Goal: Use online tool/utility: Utilize a website feature to perform a specific function

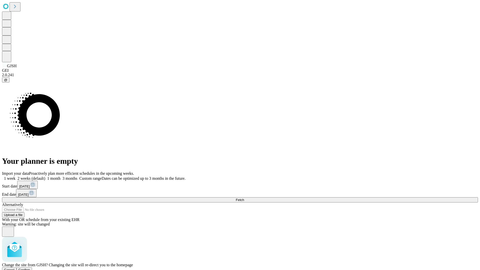
click at [30, 268] on span "Confirm" at bounding box center [25, 270] width 12 height 4
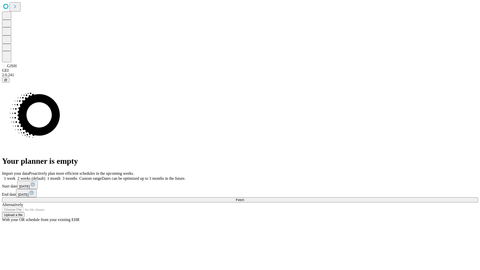
click at [16, 176] on label "1 week" at bounding box center [9, 178] width 14 height 4
click at [244, 198] on span "Fetch" at bounding box center [240, 200] width 8 height 4
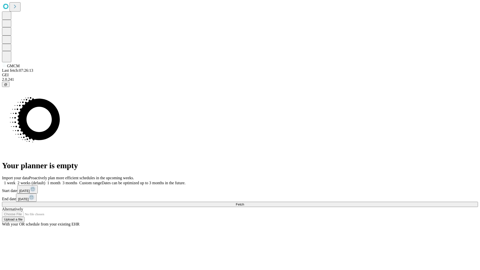
click at [16, 181] on label "1 week" at bounding box center [9, 183] width 14 height 4
click at [244, 203] on span "Fetch" at bounding box center [240, 205] width 8 height 4
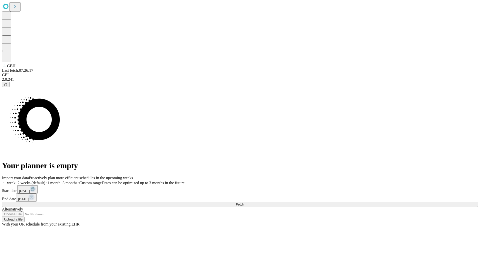
click at [16, 181] on label "1 week" at bounding box center [9, 183] width 14 height 4
click at [244, 203] on span "Fetch" at bounding box center [240, 205] width 8 height 4
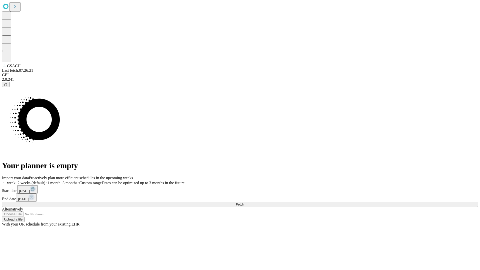
click at [244, 203] on span "Fetch" at bounding box center [240, 205] width 8 height 4
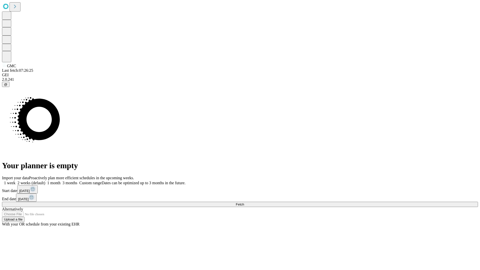
click at [16, 181] on label "1 week" at bounding box center [9, 183] width 14 height 4
click at [244, 203] on span "Fetch" at bounding box center [240, 205] width 8 height 4
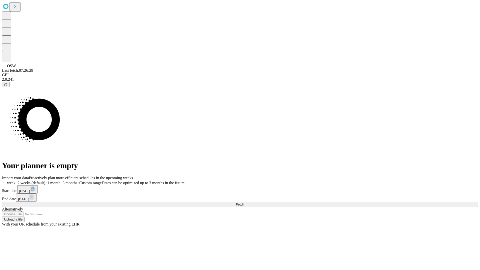
click at [16, 181] on label "1 week" at bounding box center [9, 183] width 14 height 4
click at [244, 203] on span "Fetch" at bounding box center [240, 205] width 8 height 4
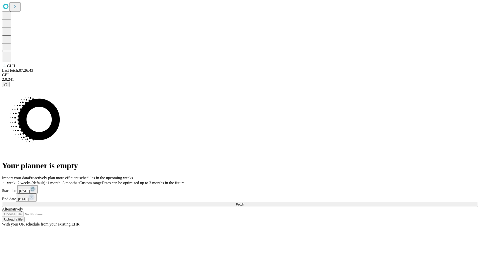
click at [244, 203] on span "Fetch" at bounding box center [240, 205] width 8 height 4
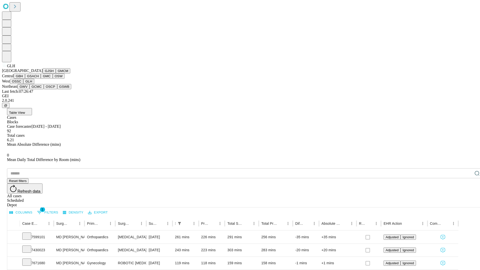
click at [30, 89] on button "GWV" at bounding box center [24, 86] width 12 height 5
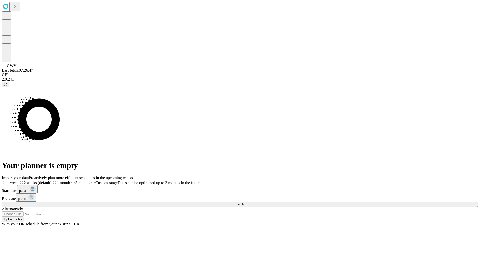
click at [244, 203] on span "Fetch" at bounding box center [240, 205] width 8 height 4
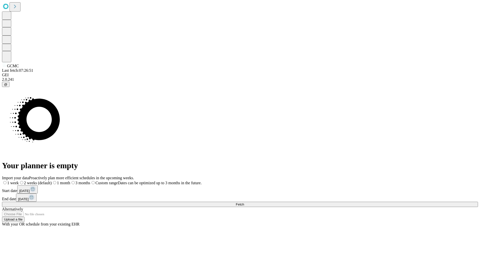
click at [19, 181] on label "1 week" at bounding box center [10, 183] width 17 height 4
click at [244, 203] on span "Fetch" at bounding box center [240, 205] width 8 height 4
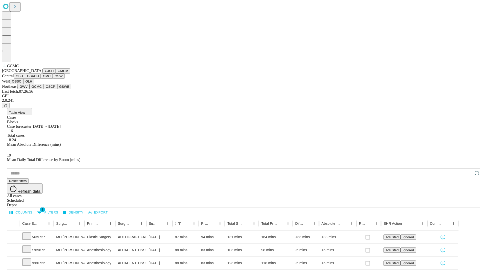
click at [44, 89] on button "OSCP" at bounding box center [51, 86] width 14 height 5
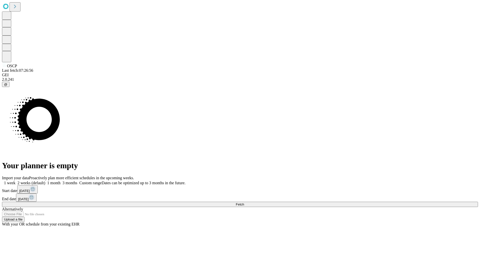
click at [244, 203] on span "Fetch" at bounding box center [240, 205] width 8 height 4
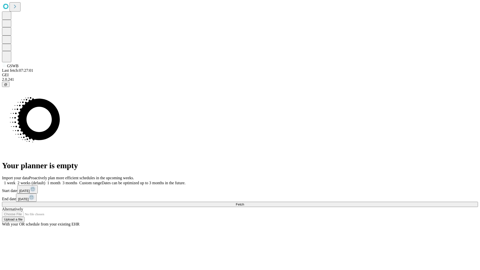
click at [16, 181] on label "1 week" at bounding box center [9, 183] width 14 height 4
click at [244, 203] on span "Fetch" at bounding box center [240, 205] width 8 height 4
